Goal: Task Accomplishment & Management: Complete application form

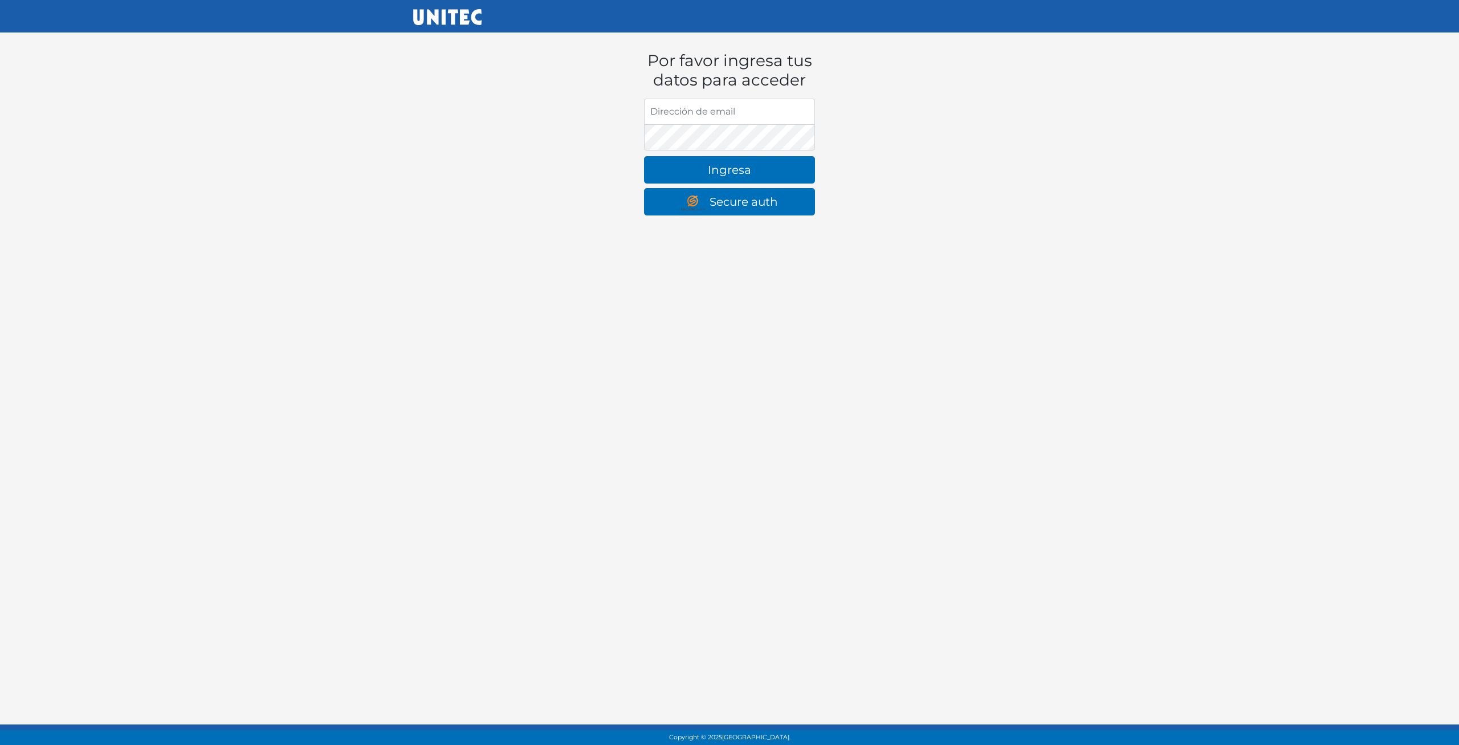
drag, startPoint x: 441, startPoint y: 280, endPoint x: 520, endPoint y: 257, distance: 82.6
click at [440, 247] on html "Por favor ingresa tus datos para acceder Dirección de email [GEOGRAPHIC_DATA] […" at bounding box center [729, 123] width 1459 height 247
click at [740, 103] on input "Dirección de email" at bounding box center [729, 112] width 171 height 26
type input "[EMAIL_ADDRESS][DOMAIN_NAME]"
click at [644, 156] on button "Ingresa" at bounding box center [729, 169] width 171 height 27
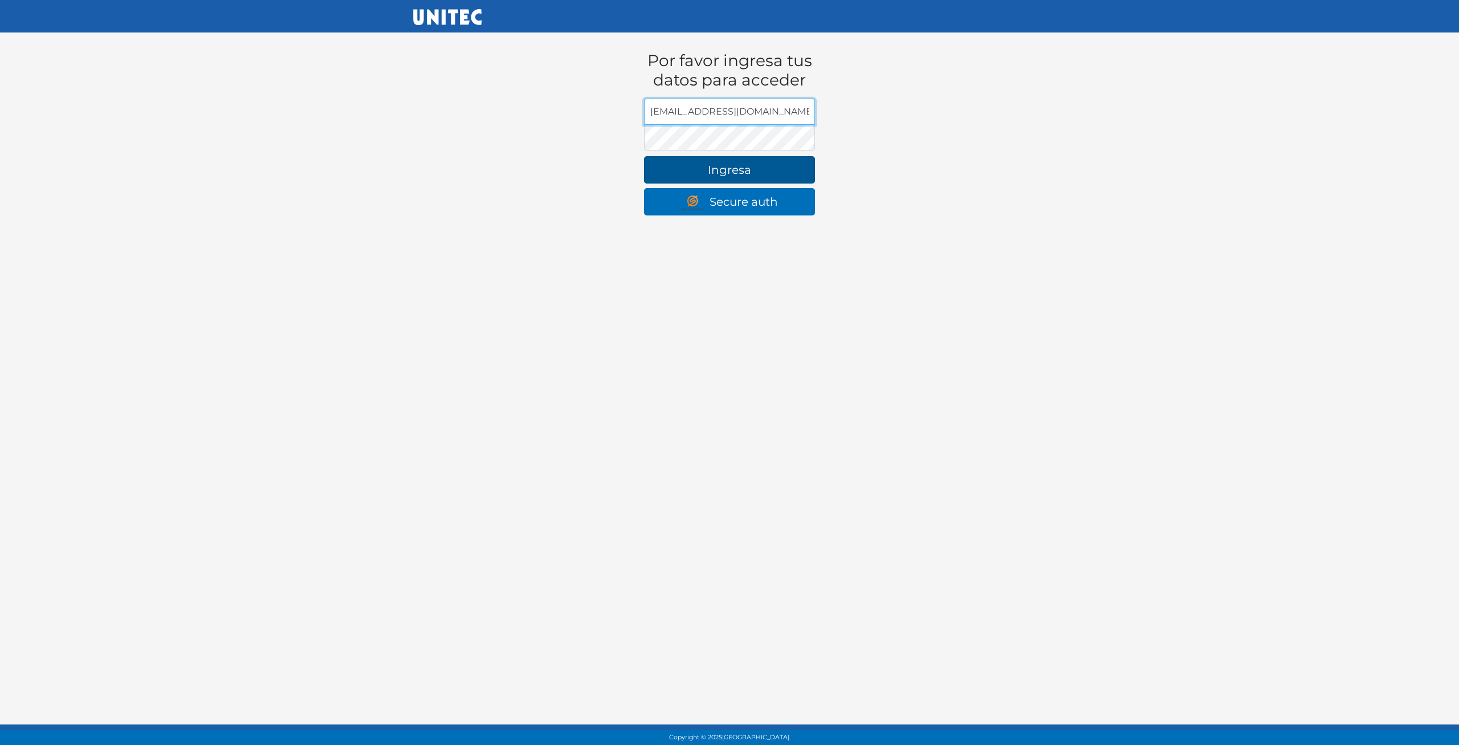
type input "[EMAIL_ADDRESS][DOMAIN_NAME]"
click at [644, 156] on button "Ingresa" at bounding box center [729, 169] width 171 height 27
